Goal: Check status: Check status

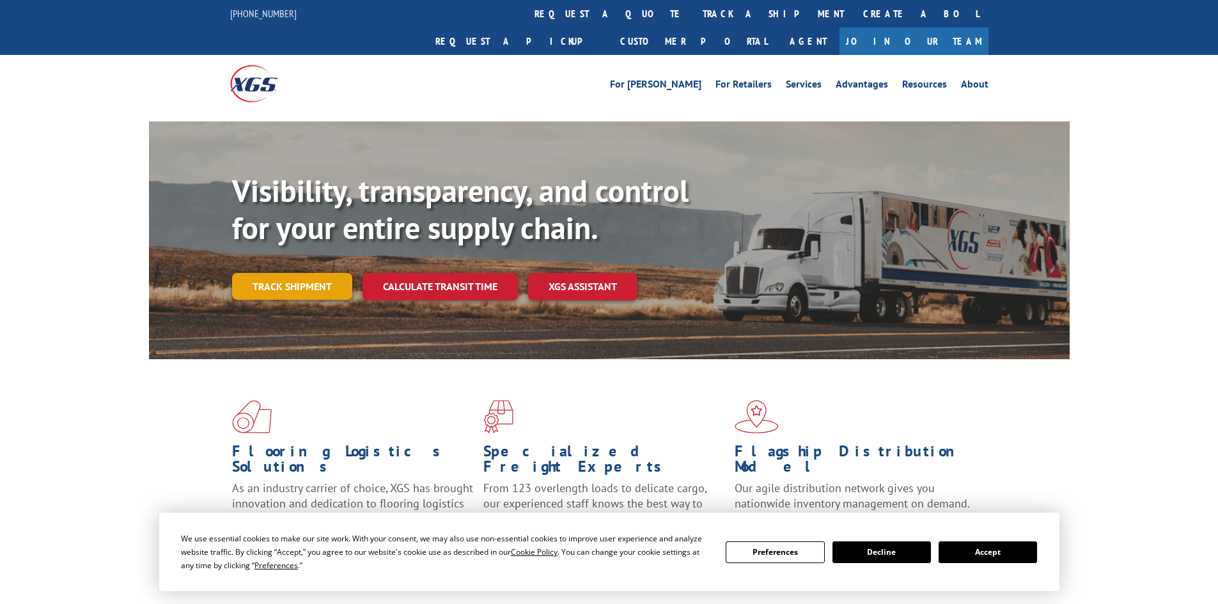
click at [312, 273] on link "Track shipment" at bounding box center [292, 286] width 120 height 27
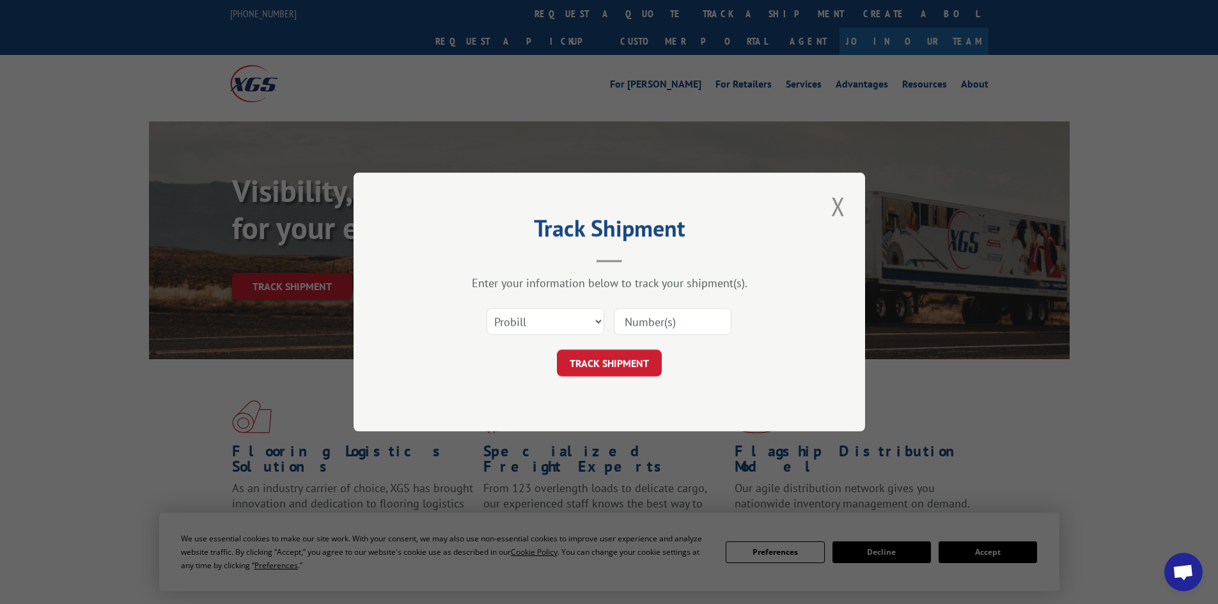
click at [630, 319] on input at bounding box center [673, 321] width 118 height 27
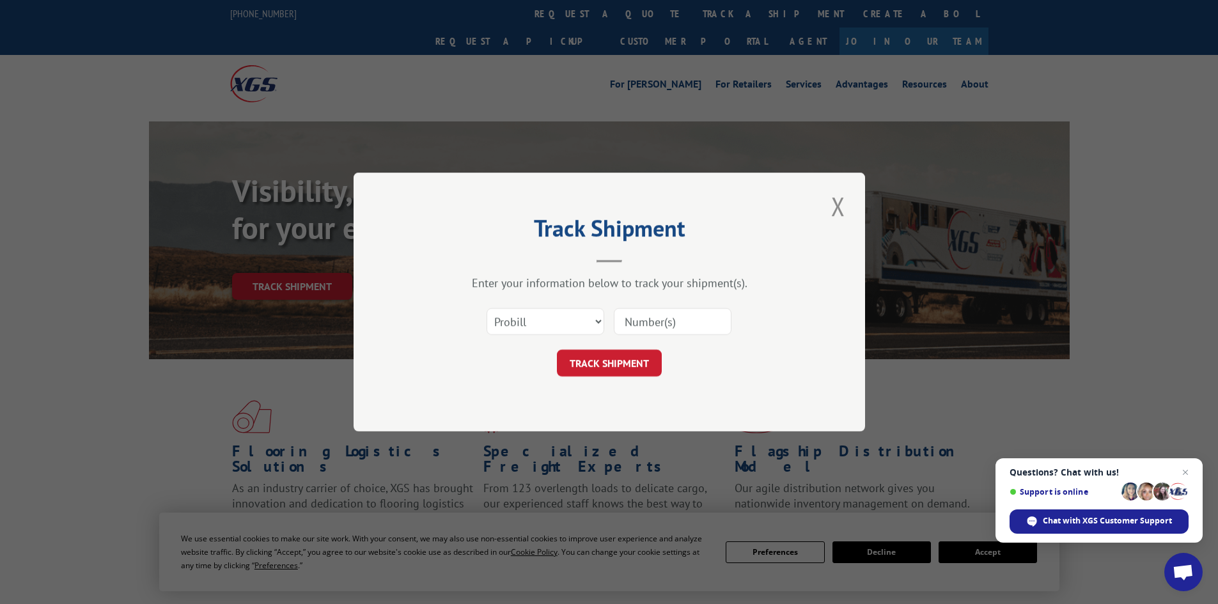
paste input "17461994"
type input "17461994"
click at [576, 366] on button "TRACK SHIPMENT" at bounding box center [609, 363] width 105 height 27
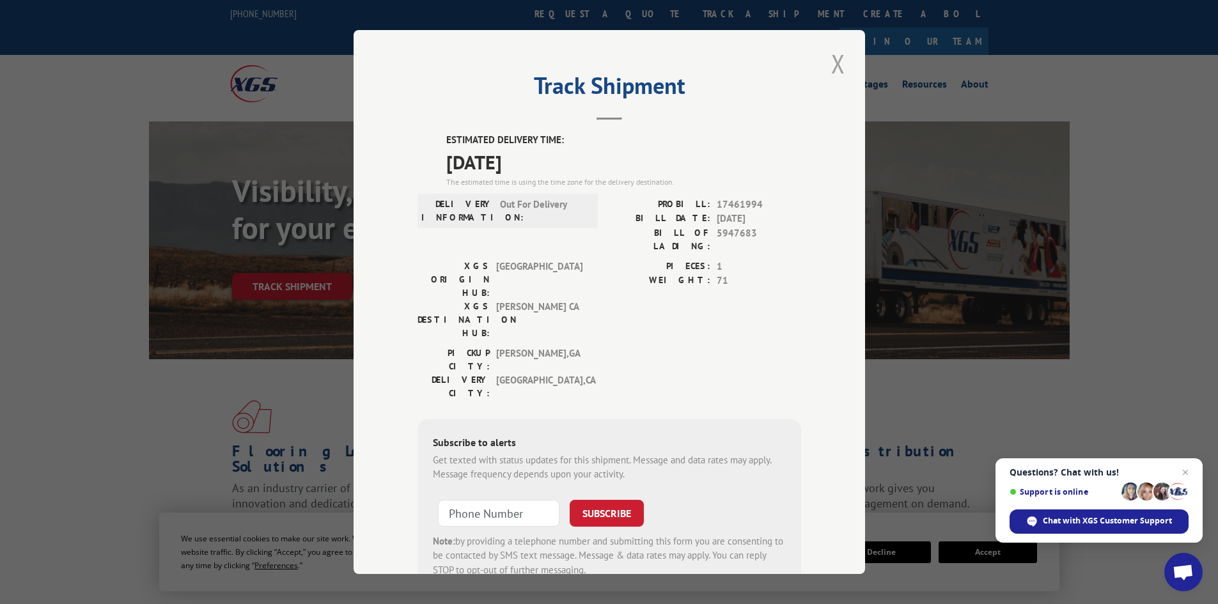
click at [831, 61] on button "Close modal" at bounding box center [838, 63] width 22 height 35
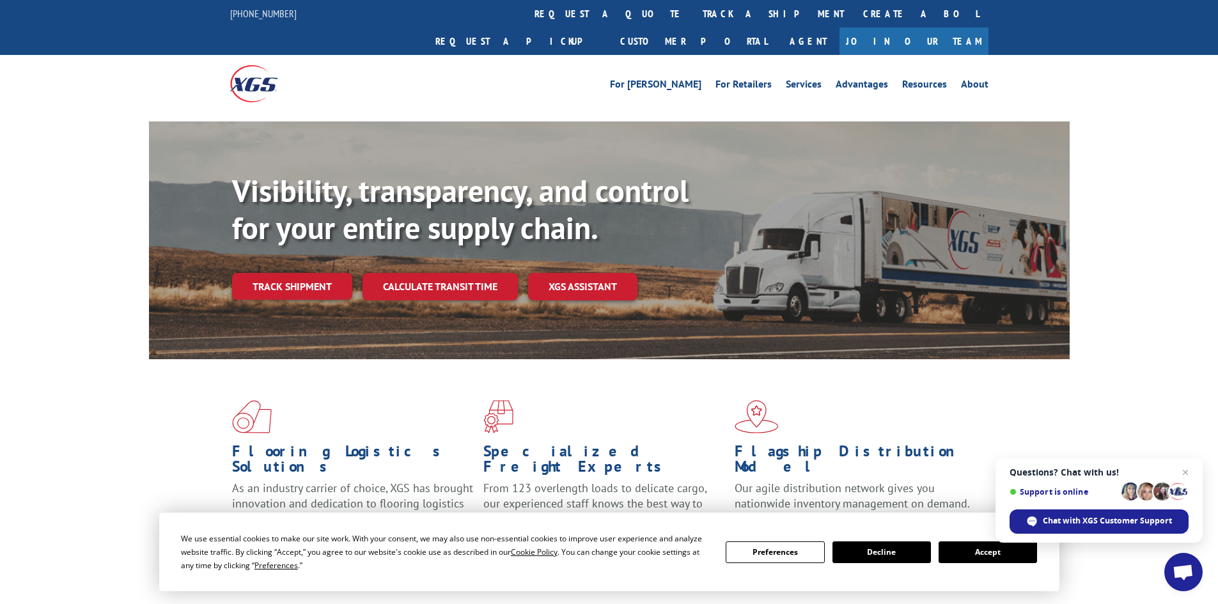
click at [1189, 472] on span "Open chat" at bounding box center [1185, 472] width 15 height 15
